Goal: Task Accomplishment & Management: Use online tool/utility

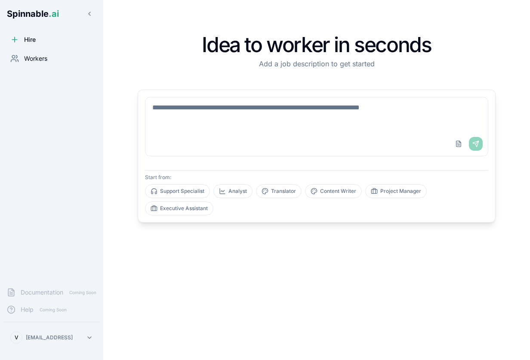
click at [33, 62] on span "Workers" at bounding box center [35, 58] width 23 height 9
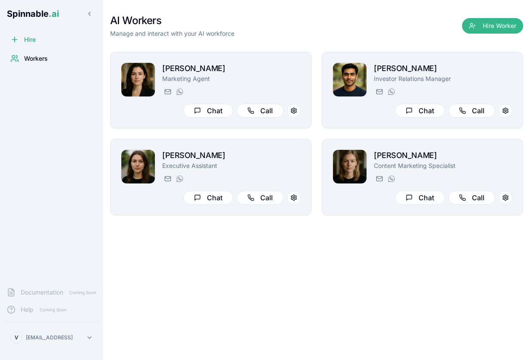
click at [493, 29] on button "Hire Worker" at bounding box center [492, 25] width 61 height 15
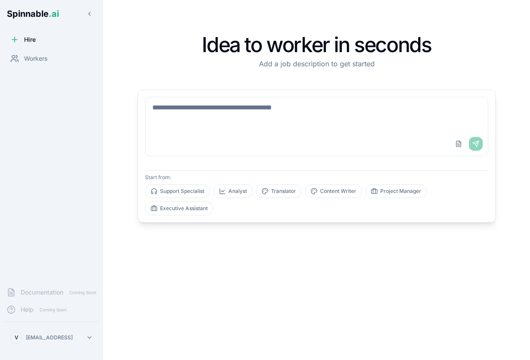
click at [288, 114] on textarea at bounding box center [317, 114] width 343 height 34
paste textarea "**********"
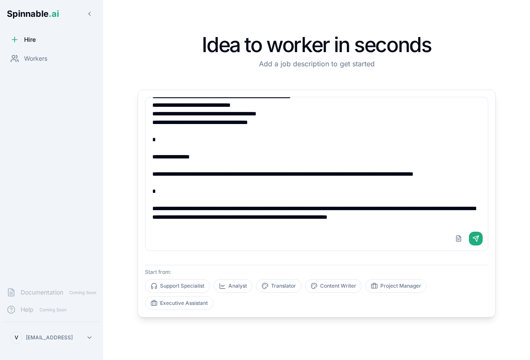
scroll to position [613, 0]
drag, startPoint x: 156, startPoint y: 192, endPoint x: 163, endPoint y: 240, distance: 47.9
click at [163, 240] on div "Upload File Send" at bounding box center [317, 174] width 344 height 154
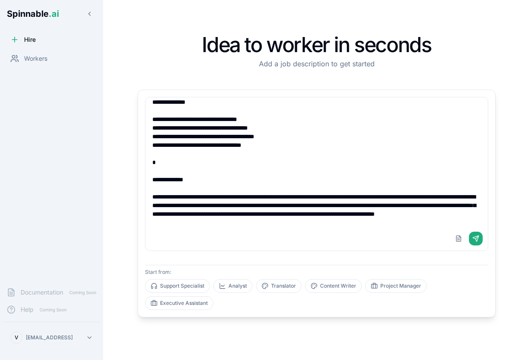
scroll to position [0, 0]
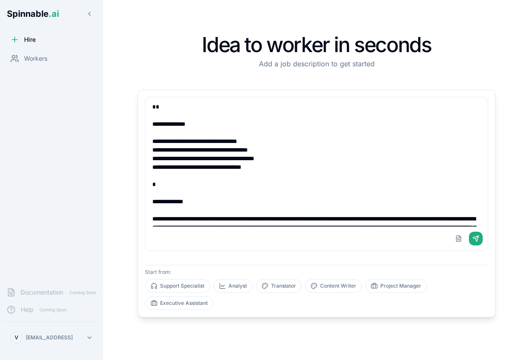
drag, startPoint x: 300, startPoint y: 167, endPoint x: 151, endPoint y: 169, distance: 149.4
click at [151, 169] on textarea at bounding box center [317, 161] width 343 height 129
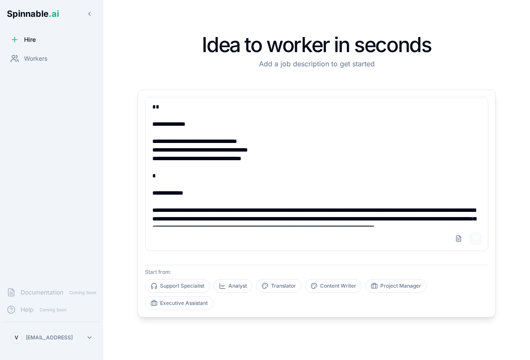
type textarea "**********"
click at [479, 239] on button "Send" at bounding box center [476, 239] width 14 height 14
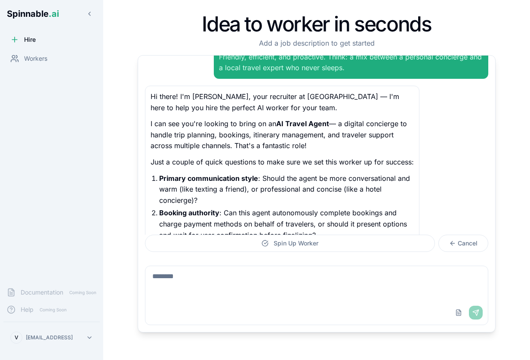
scroll to position [728, 0]
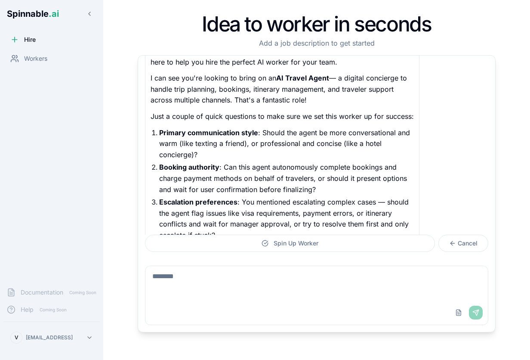
click at [182, 284] on textarea at bounding box center [317, 283] width 343 height 34
type textarea "**********"
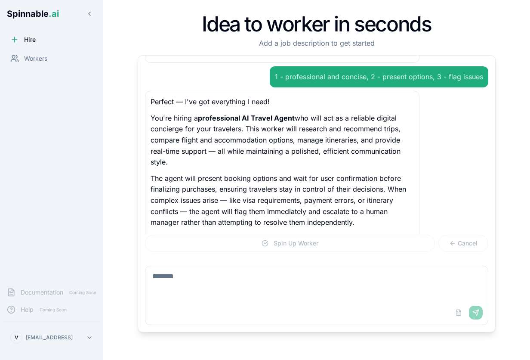
scroll to position [926, 0]
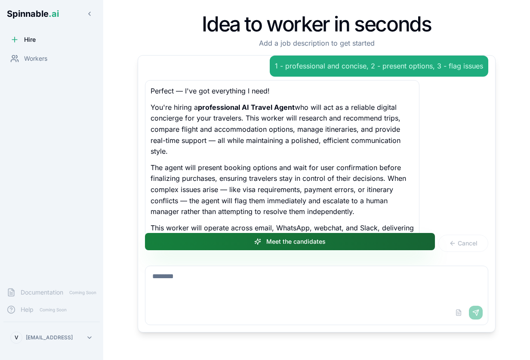
click at [302, 242] on button "Meet the candidates" at bounding box center [290, 241] width 290 height 17
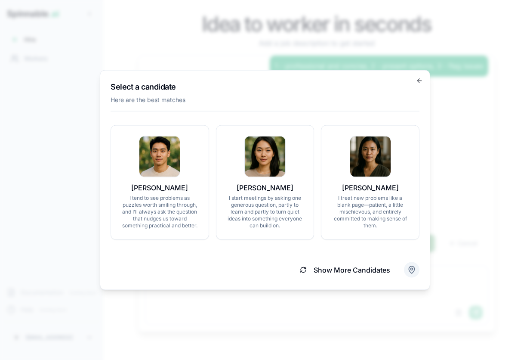
click at [409, 270] on body "Spinnable .ai Hire Workers Documentation Coming Soon Help Coming Soon V [EMAIL_…" at bounding box center [265, 180] width 530 height 360
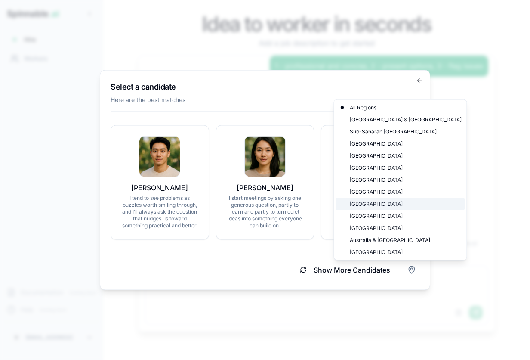
click at [368, 205] on div "[GEOGRAPHIC_DATA]" at bounding box center [400, 204] width 129 height 12
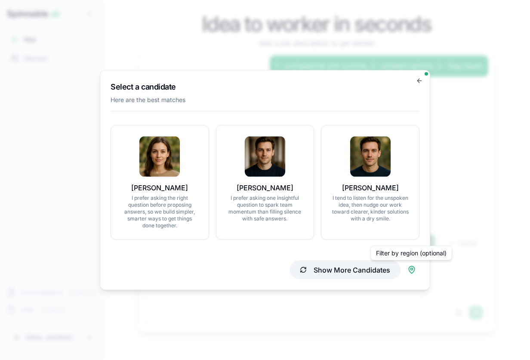
click at [339, 271] on button "Show More Candidates" at bounding box center [345, 269] width 111 height 19
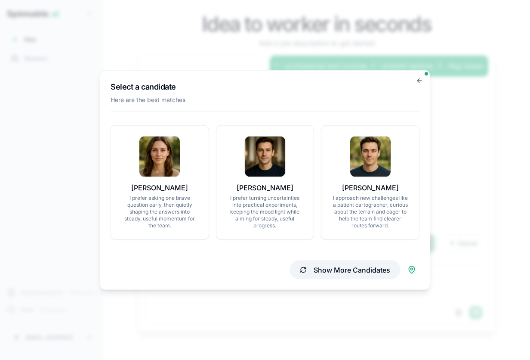
click at [316, 275] on button "Show More Candidates" at bounding box center [345, 269] width 111 height 19
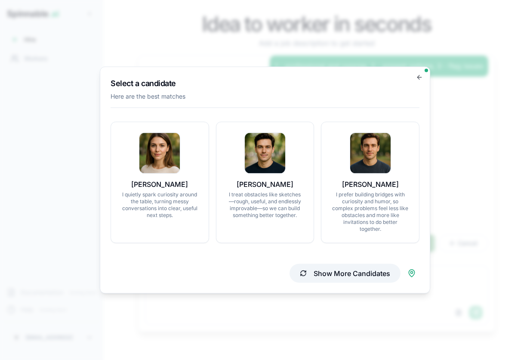
click at [316, 272] on button "Show More Candidates" at bounding box center [345, 273] width 111 height 19
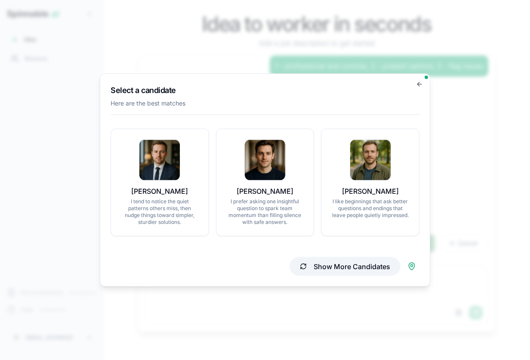
click at [316, 266] on button "Show More Candidates" at bounding box center [345, 266] width 111 height 19
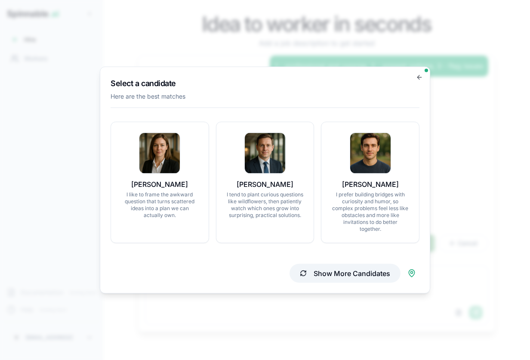
click at [316, 266] on button "Show More Candidates" at bounding box center [345, 273] width 111 height 19
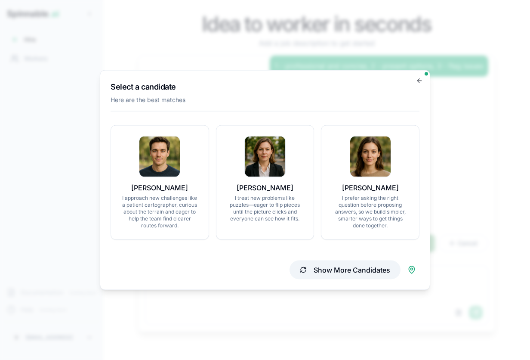
click at [316, 266] on button "Show More Candidates" at bounding box center [345, 269] width 111 height 19
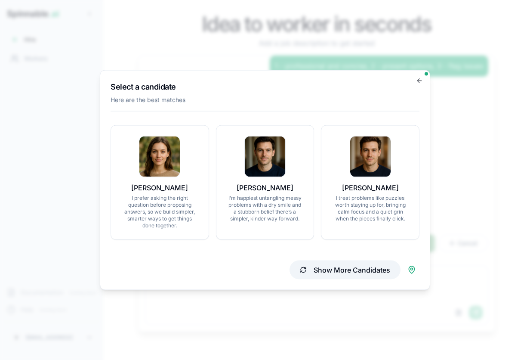
click at [316, 266] on button "Show More Candidates" at bounding box center [345, 269] width 111 height 19
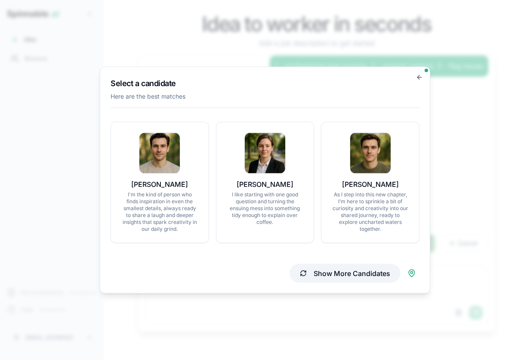
click at [316, 273] on button "Show More Candidates" at bounding box center [345, 273] width 111 height 19
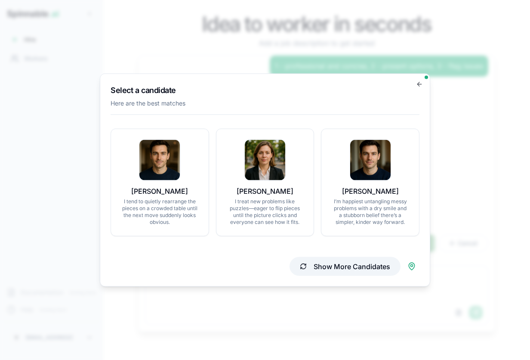
click at [316, 268] on button "Show More Candidates" at bounding box center [345, 266] width 111 height 19
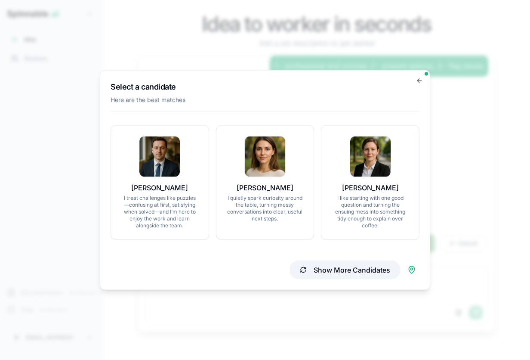
click at [316, 268] on button "Show More Candidates" at bounding box center [345, 269] width 111 height 19
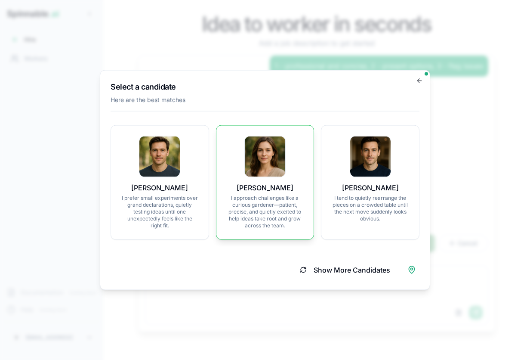
click at [273, 155] on img at bounding box center [265, 156] width 40 height 40
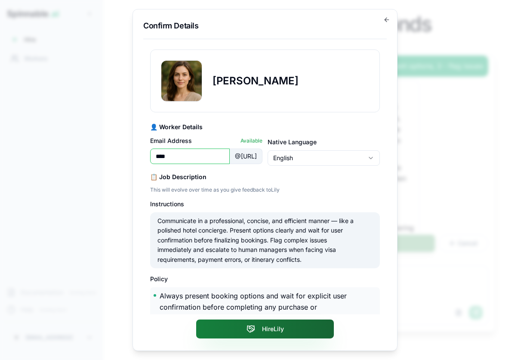
type input "****"
click at [259, 331] on button "Hire [PERSON_NAME]" at bounding box center [265, 328] width 138 height 19
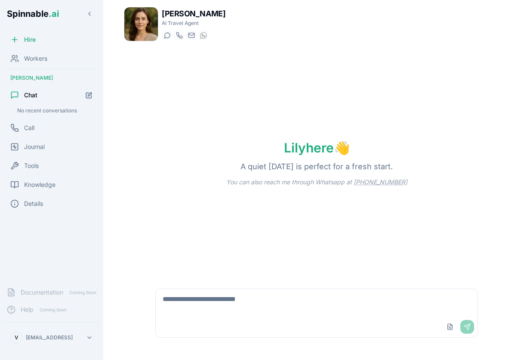
click at [202, 303] on textarea at bounding box center [317, 303] width 322 height 28
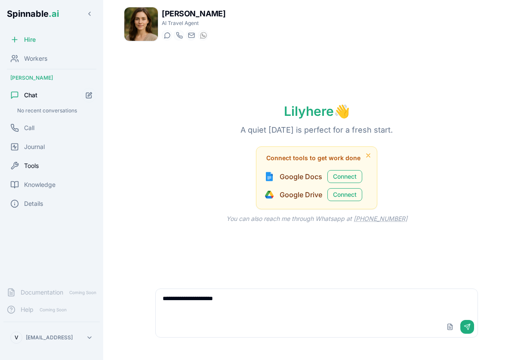
type textarea "**********"
click at [33, 165] on span "Tools" at bounding box center [31, 165] width 15 height 9
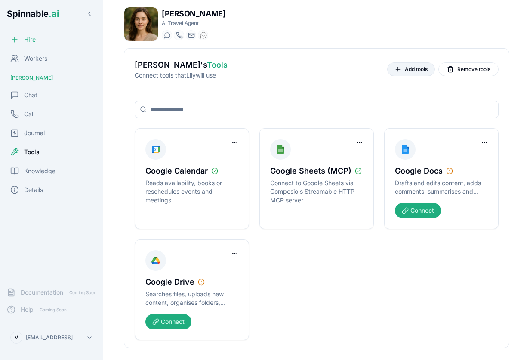
click at [404, 68] on button "Add tools" at bounding box center [411, 69] width 48 height 14
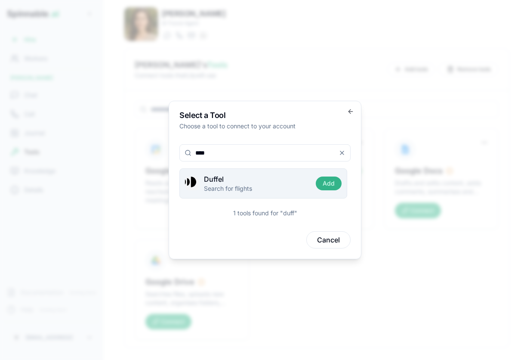
type input "****"
click at [330, 183] on button "Add" at bounding box center [329, 184] width 26 height 14
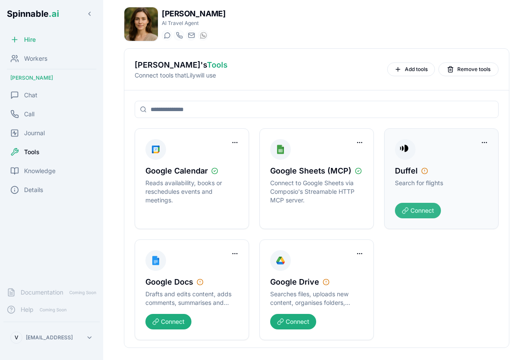
click at [411, 207] on button "Connect" at bounding box center [418, 210] width 46 height 15
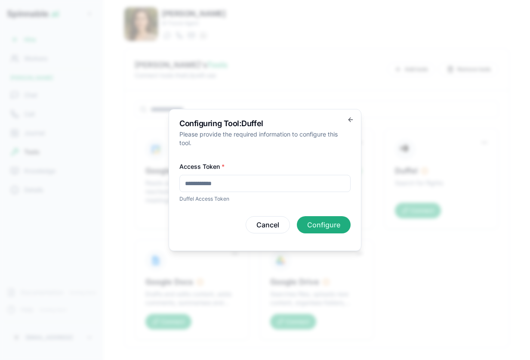
click at [266, 184] on input "Access Token *" at bounding box center [265, 183] width 171 height 17
paste input "**********"
type input "**********"
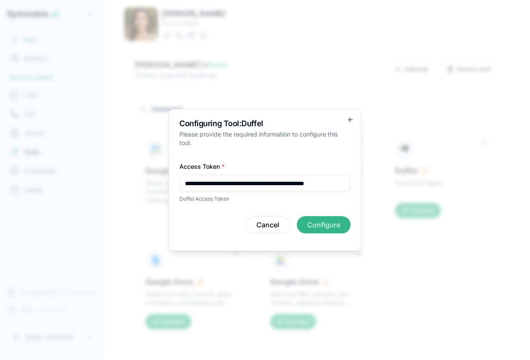
click at [328, 225] on button "Configure" at bounding box center [324, 224] width 54 height 17
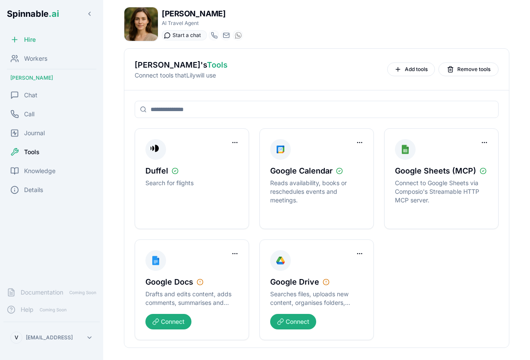
click at [167, 36] on icon at bounding box center [167, 35] width 7 height 7
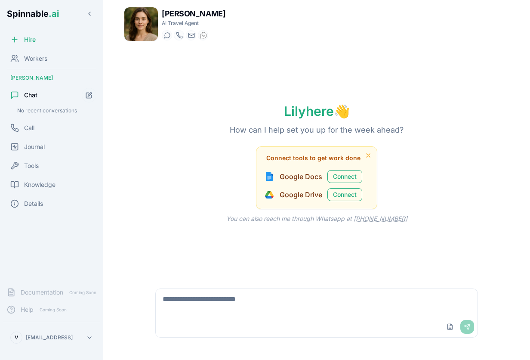
click at [314, 307] on textarea at bounding box center [317, 303] width 322 height 28
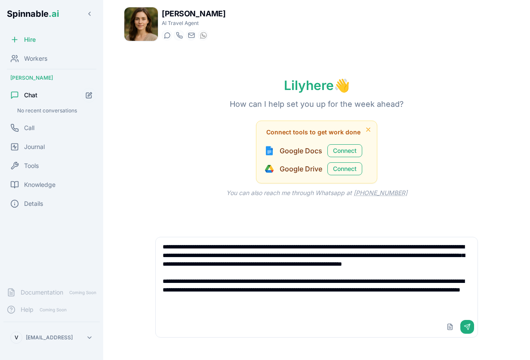
type textarea "**********"
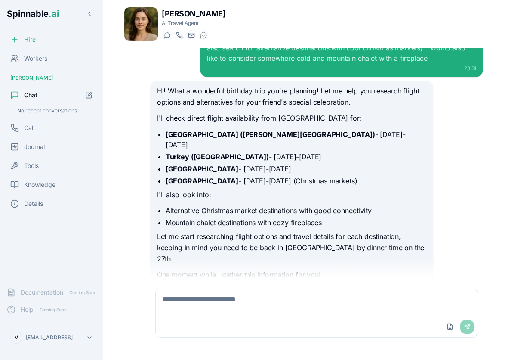
scroll to position [123, 0]
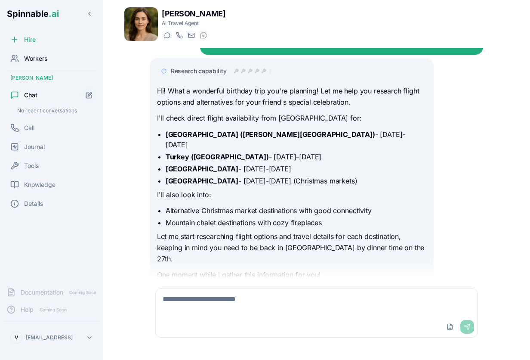
click at [33, 56] on span "Workers" at bounding box center [35, 58] width 23 height 9
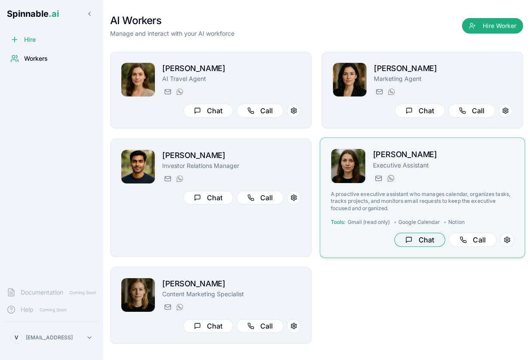
click at [424, 238] on button "Chat" at bounding box center [420, 240] width 51 height 14
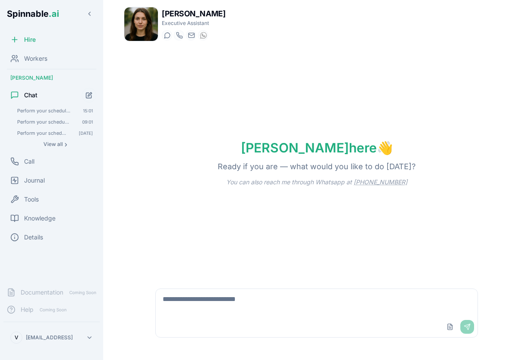
click at [234, 306] on textarea at bounding box center [317, 303] width 322 height 28
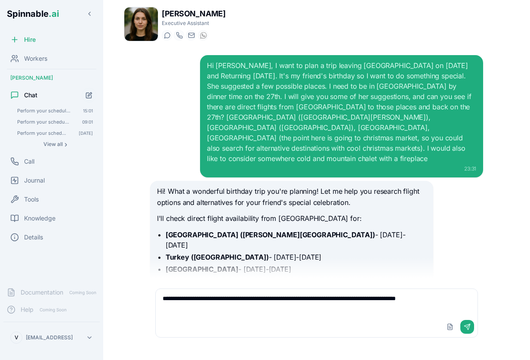
scroll to position [618, 0]
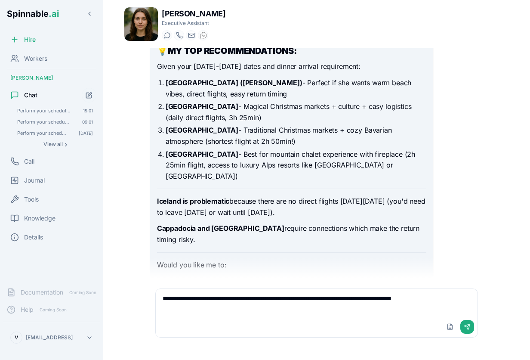
type textarea "**********"
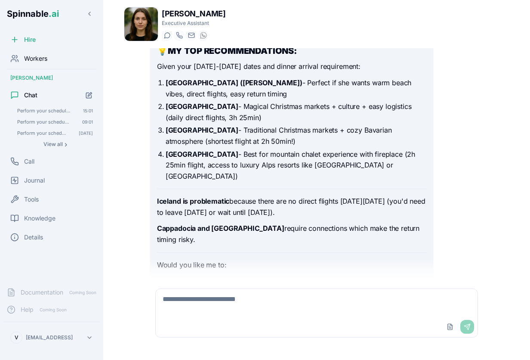
click at [40, 55] on span "Workers" at bounding box center [35, 58] width 23 height 9
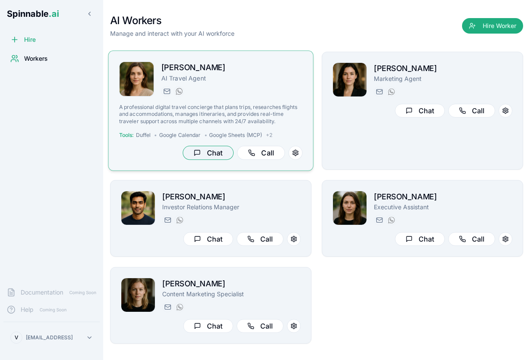
click at [208, 153] on button "Chat" at bounding box center [208, 153] width 51 height 14
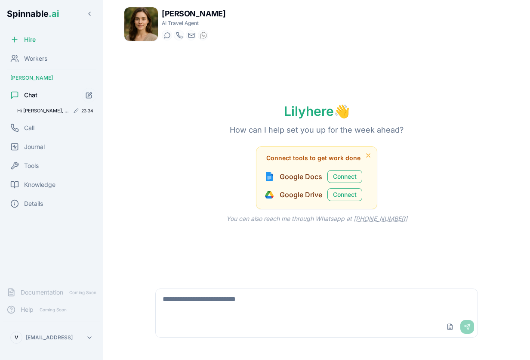
click at [44, 111] on span "Hi [PERSON_NAME], I want to plan a trip leaving [GEOGRAPHIC_DATA] on [DATE] and…" at bounding box center [43, 111] width 52 height 6
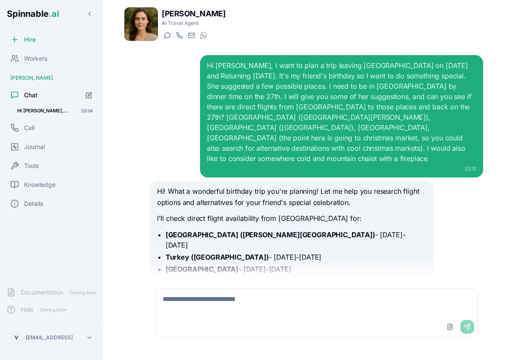
scroll to position [618, 0]
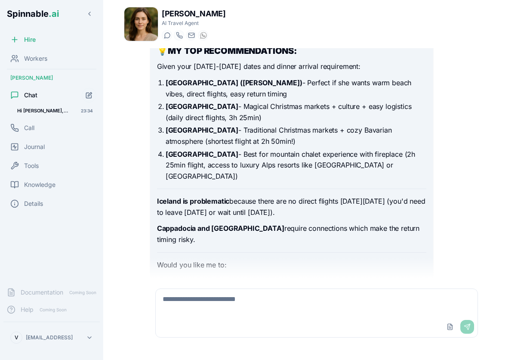
click at [336, 311] on textarea at bounding box center [317, 303] width 322 height 28
type textarea "**********"
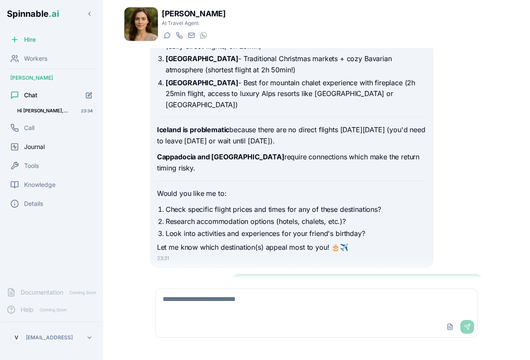
scroll to position [701, 0]
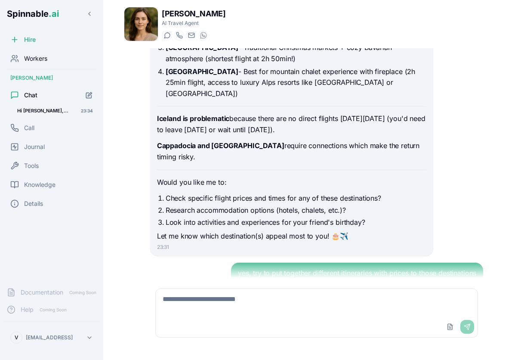
click at [43, 58] on span "Workers" at bounding box center [35, 58] width 23 height 9
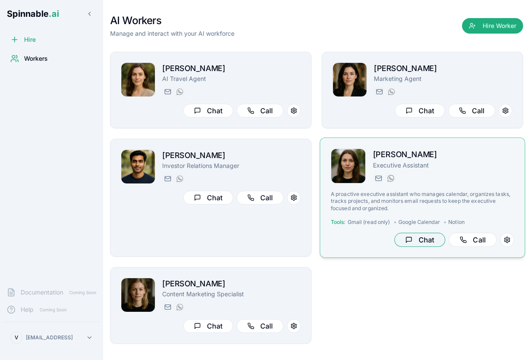
click at [413, 235] on button "Chat" at bounding box center [420, 240] width 51 height 14
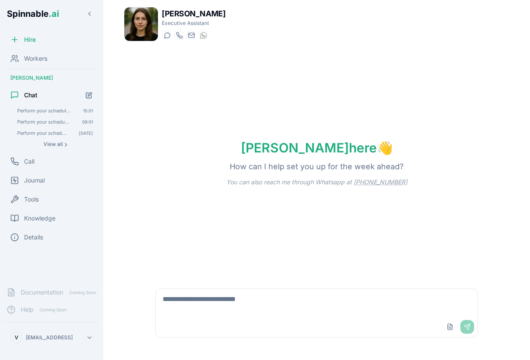
click at [343, 305] on textarea at bounding box center [317, 303] width 322 height 28
paste textarea "**********"
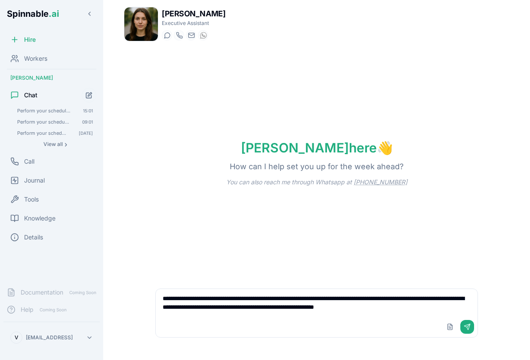
type textarea "**********"
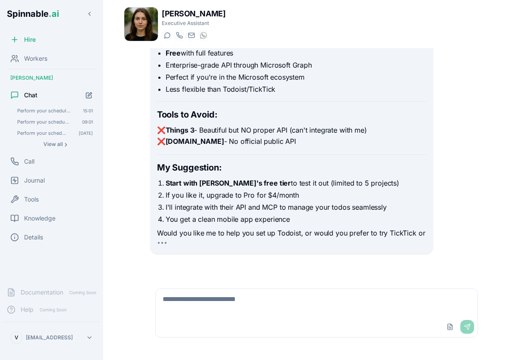
scroll to position [586, 0]
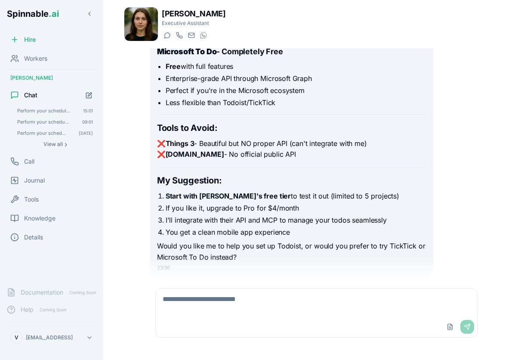
scroll to position [546, 0]
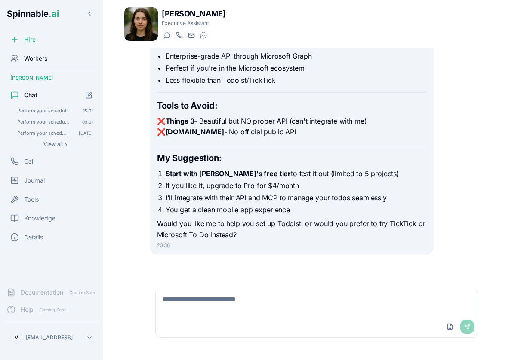
click at [35, 63] on div "Workers" at bounding box center [51, 58] width 96 height 17
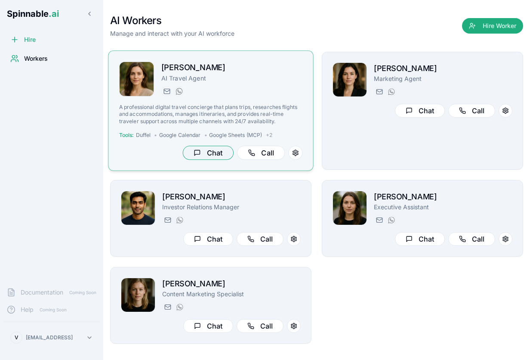
click at [215, 157] on button "Chat" at bounding box center [208, 153] width 51 height 14
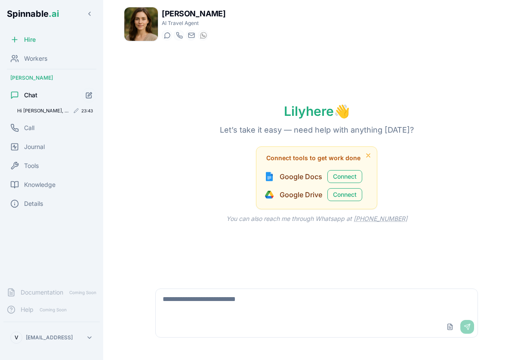
click at [49, 112] on span "Hi [PERSON_NAME], I want to plan a trip leaving [GEOGRAPHIC_DATA] on [DATE] and…" at bounding box center [43, 111] width 52 height 6
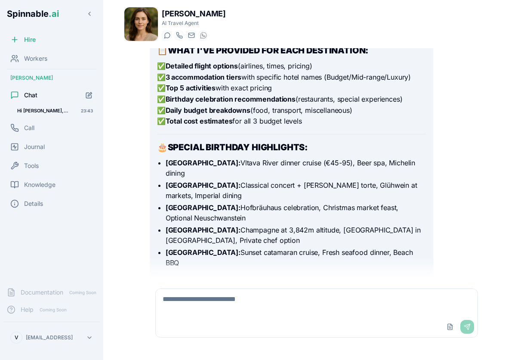
scroll to position [1751, 0]
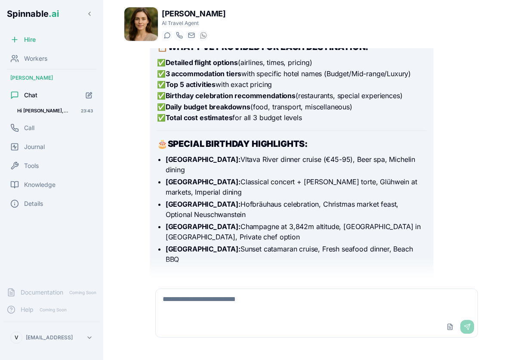
click at [251, 305] on textarea at bounding box center [317, 303] width 322 height 28
type textarea "**********"
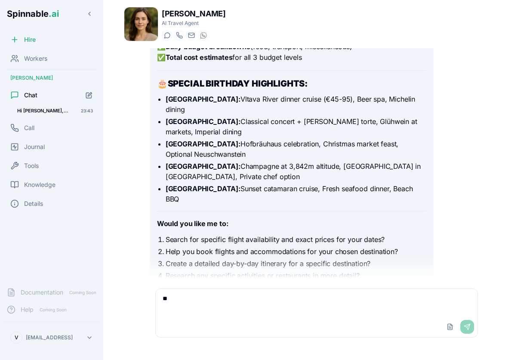
type textarea "*"
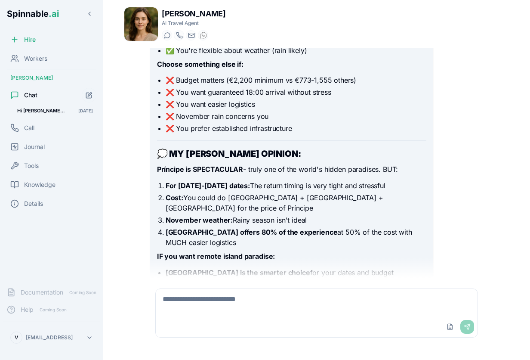
scroll to position [3175, 0]
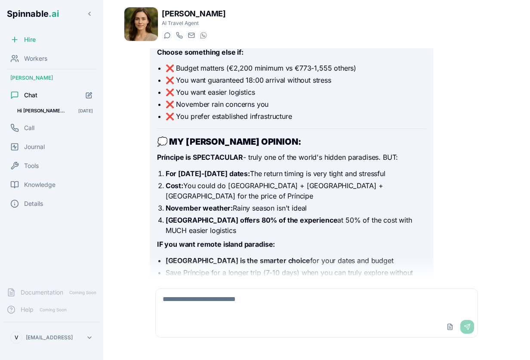
click at [202, 300] on textarea at bounding box center [317, 303] width 322 height 28
type textarea "**********"
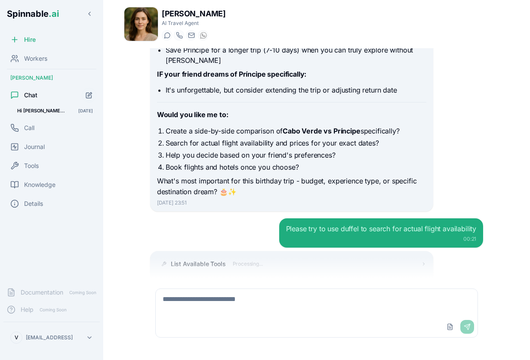
scroll to position [3353, 0]
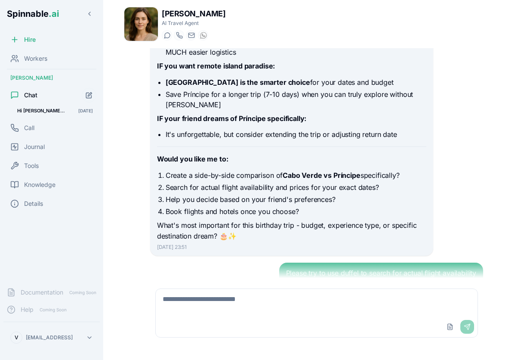
click at [206, 304] on span "List Available Tools" at bounding box center [198, 308] width 55 height 9
click at [213, 304] on span "List Available Tools" at bounding box center [198, 308] width 55 height 9
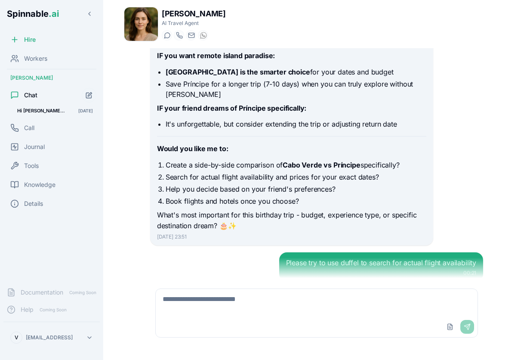
scroll to position [3364, 0]
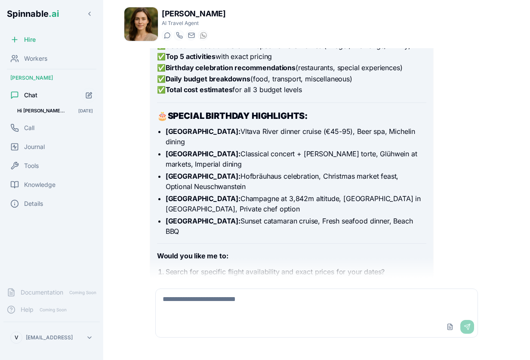
scroll to position [1782, 0]
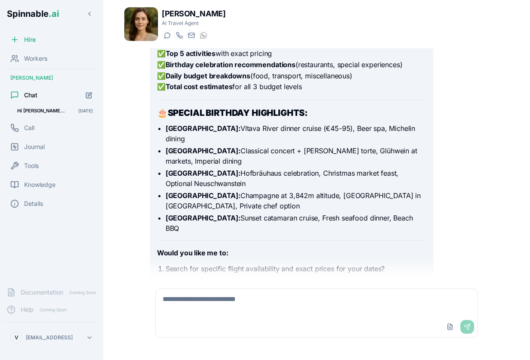
click at [242, 338] on icon at bounding box center [243, 340] width 5 height 5
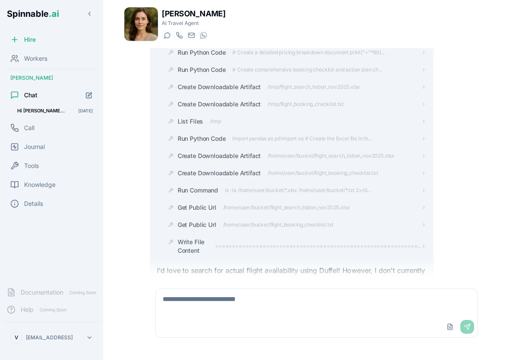
scroll to position [3926, 0]
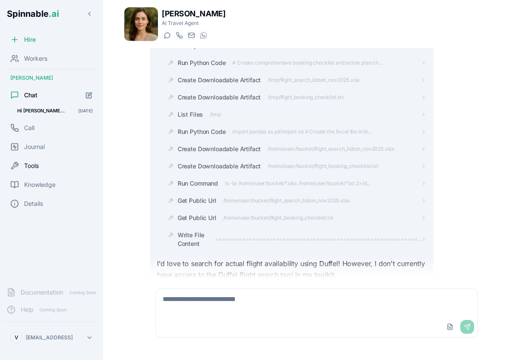
click at [27, 164] on span "Tools" at bounding box center [31, 165] width 15 height 9
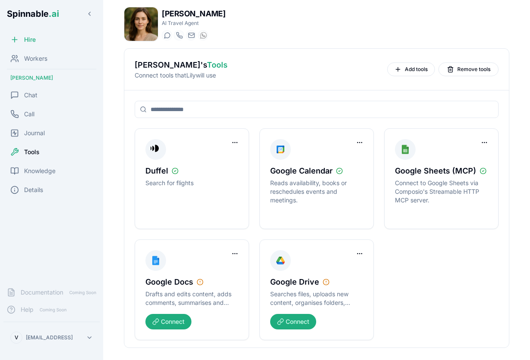
scroll to position [3, 0]
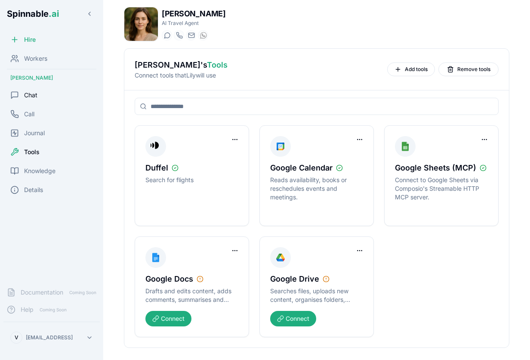
click at [30, 97] on span "Chat" at bounding box center [30, 95] width 13 height 9
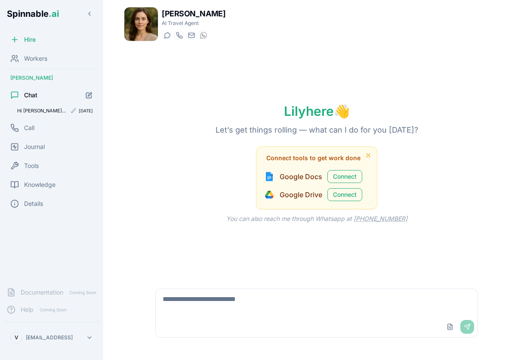
click at [47, 111] on span "Hi [PERSON_NAME], I want to plan a trip leaving [GEOGRAPHIC_DATA] on [DATE] and…" at bounding box center [42, 111] width 50 height 6
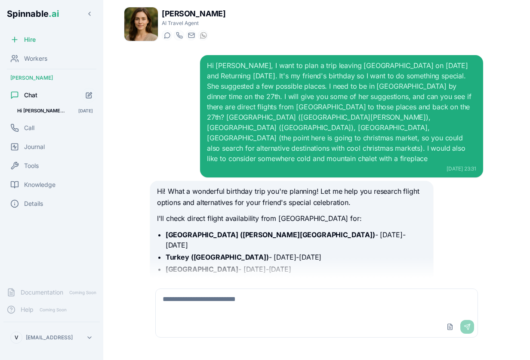
scroll to position [3206, 0]
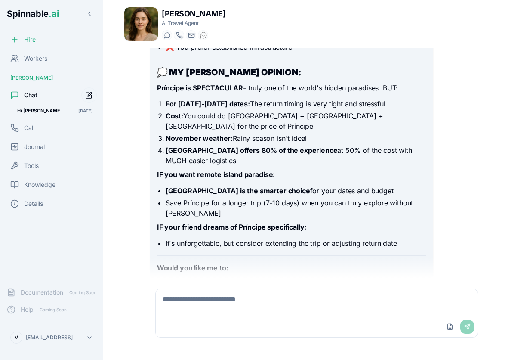
click at [88, 96] on icon "Start new chat" at bounding box center [90, 94] width 4 height 4
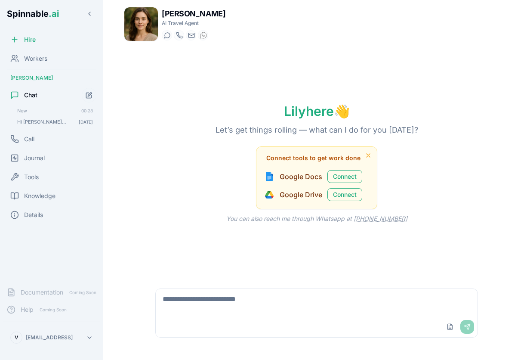
click at [198, 302] on textarea at bounding box center [317, 303] width 322 height 28
type textarea "**********"
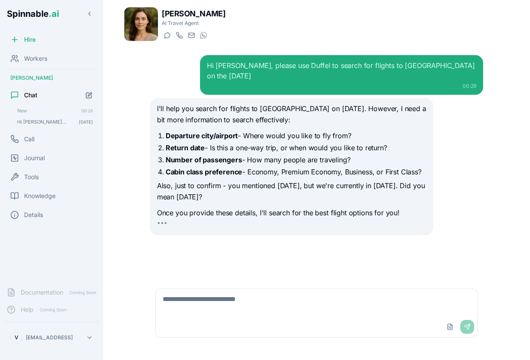
click at [325, 318] on div "Upload File Send" at bounding box center [317, 326] width 322 height 21
click at [316, 300] on textarea at bounding box center [317, 303] width 322 height 28
type textarea "**********"
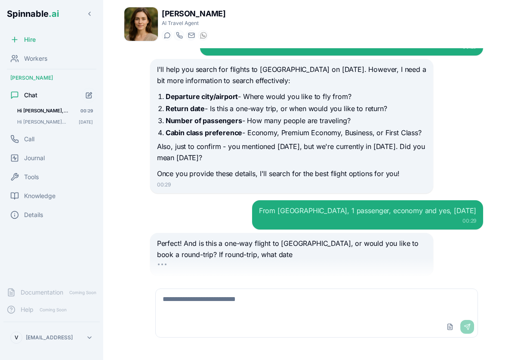
scroll to position [50, 0]
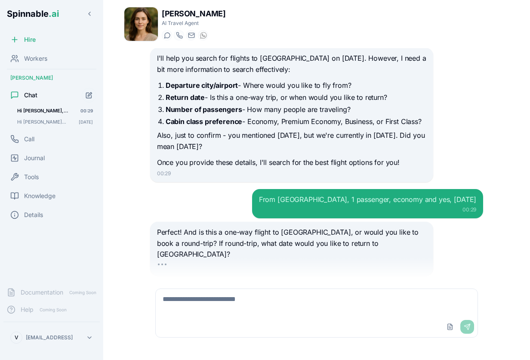
click at [332, 318] on div "Upload File Send" at bounding box center [317, 326] width 322 height 21
click at [298, 308] on textarea at bounding box center [317, 303] width 322 height 28
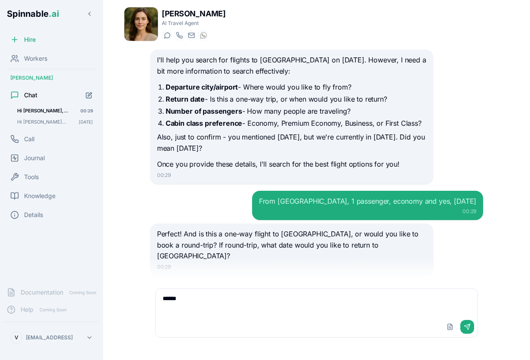
type textarea "*******"
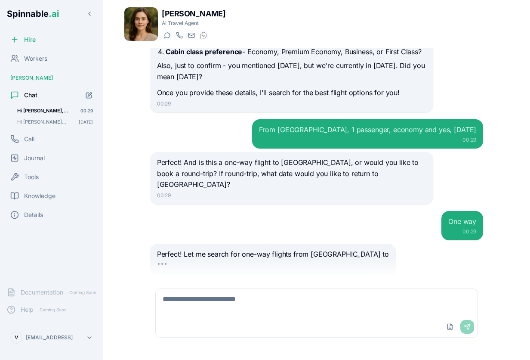
scroll to position [131, 0]
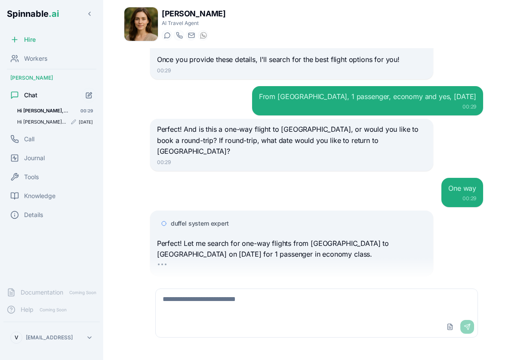
click at [45, 121] on span "Hi [PERSON_NAME], I want to plan a trip leaving [GEOGRAPHIC_DATA] on [DATE] and…" at bounding box center [42, 122] width 50 height 6
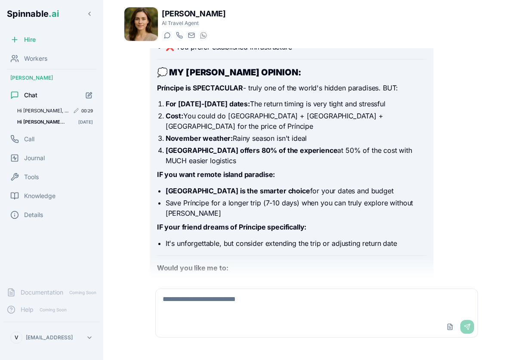
click at [46, 112] on span "Hi [PERSON_NAME], please use Duffel to search for flights to [GEOGRAPHIC_DATA] …" at bounding box center [43, 111] width 52 height 6
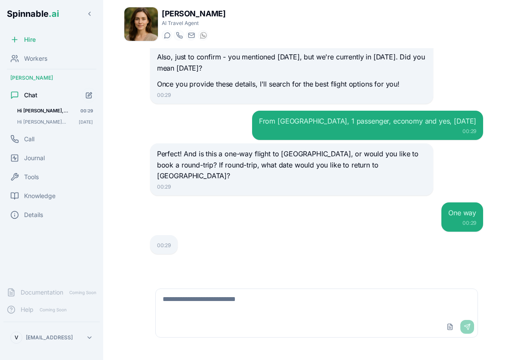
scroll to position [107, 0]
